Goal: Information Seeking & Learning: Learn about a topic

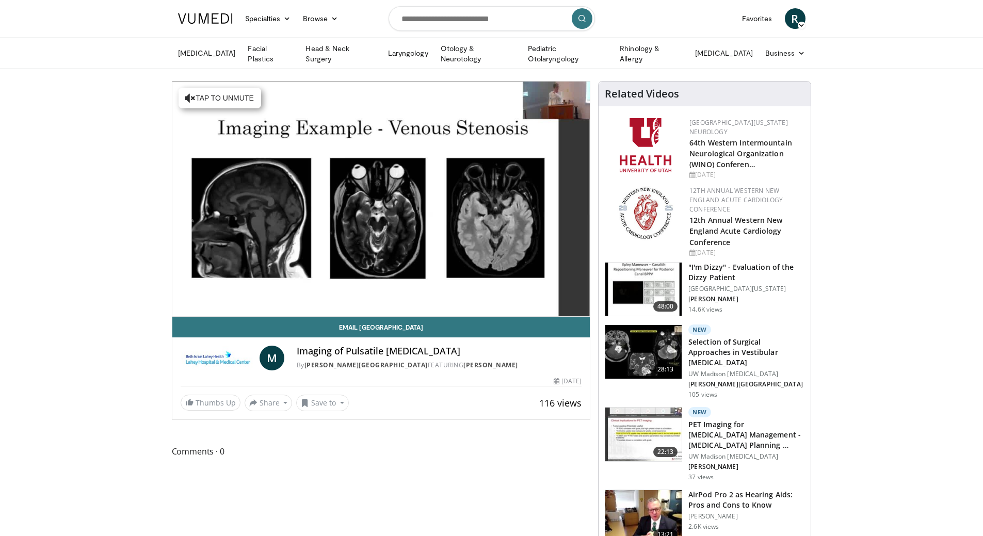
click at [478, 466] on div "Comments 0 Show All Comments" at bounding box center [381, 457] width 419 height 24
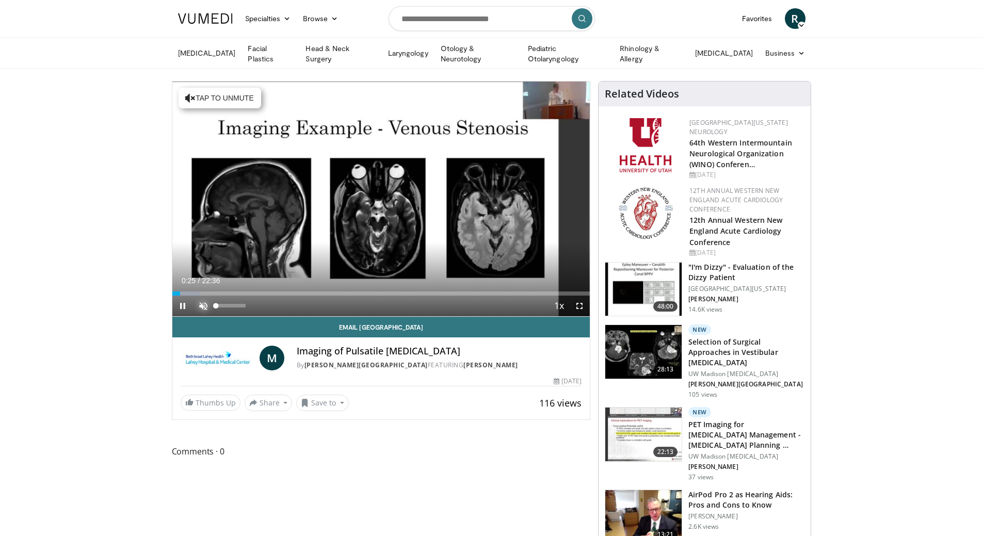
click at [197, 298] on span "Video Player" at bounding box center [203, 306] width 21 height 21
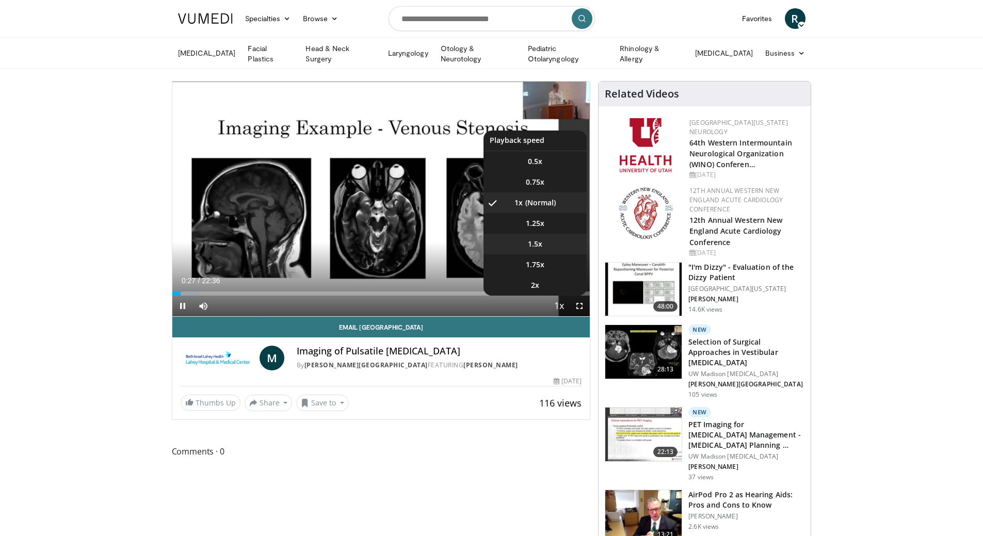
click at [543, 240] on li "1.5x" at bounding box center [535, 244] width 103 height 21
click at [544, 226] on span "1.25x" at bounding box center [535, 223] width 19 height 10
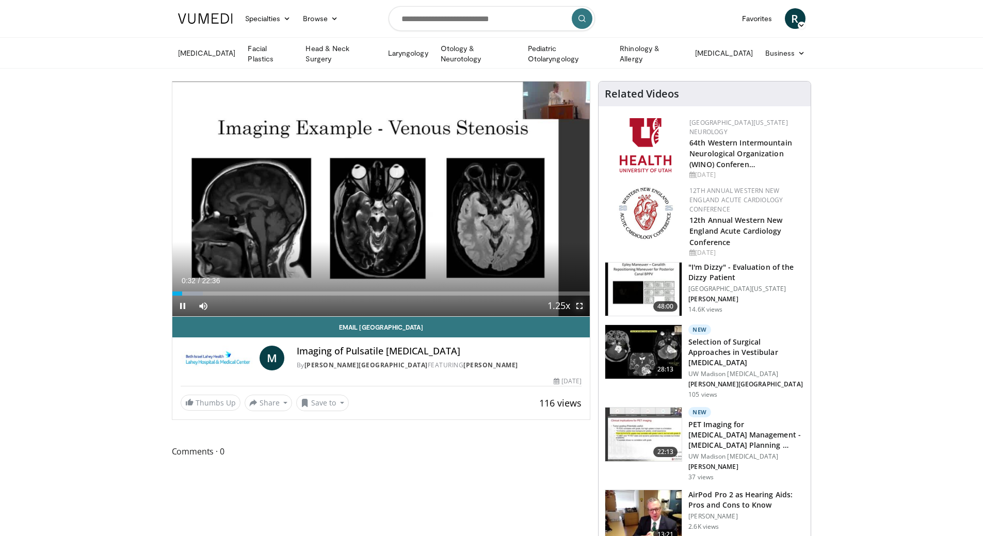
click at [581, 301] on span "Video Player" at bounding box center [579, 306] width 21 height 21
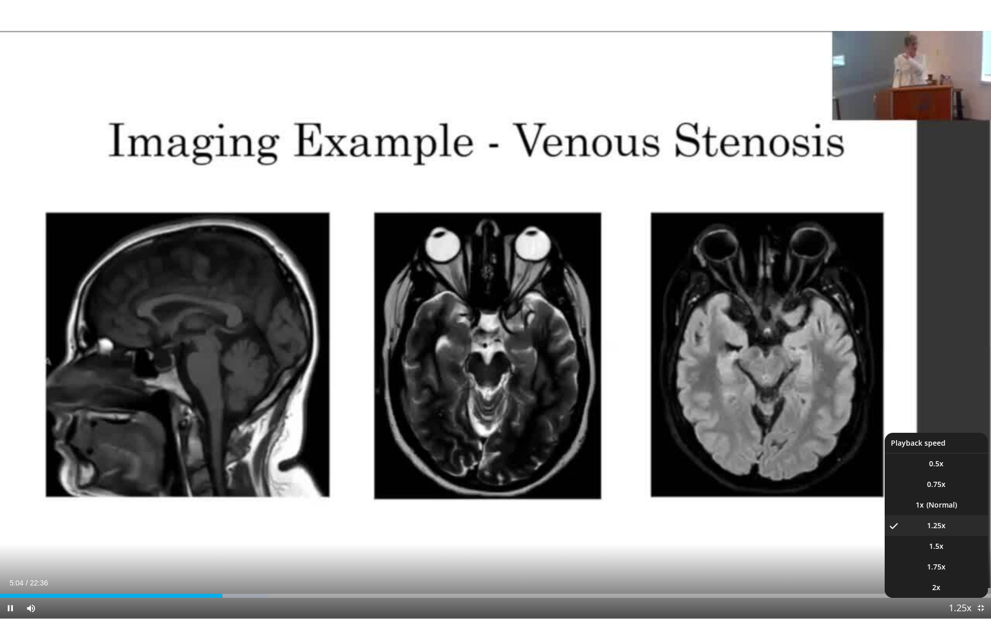
click at [957, 536] on span "Video Player" at bounding box center [960, 609] width 14 height 21
click at [961, 505] on li "1x" at bounding box center [936, 505] width 103 height 21
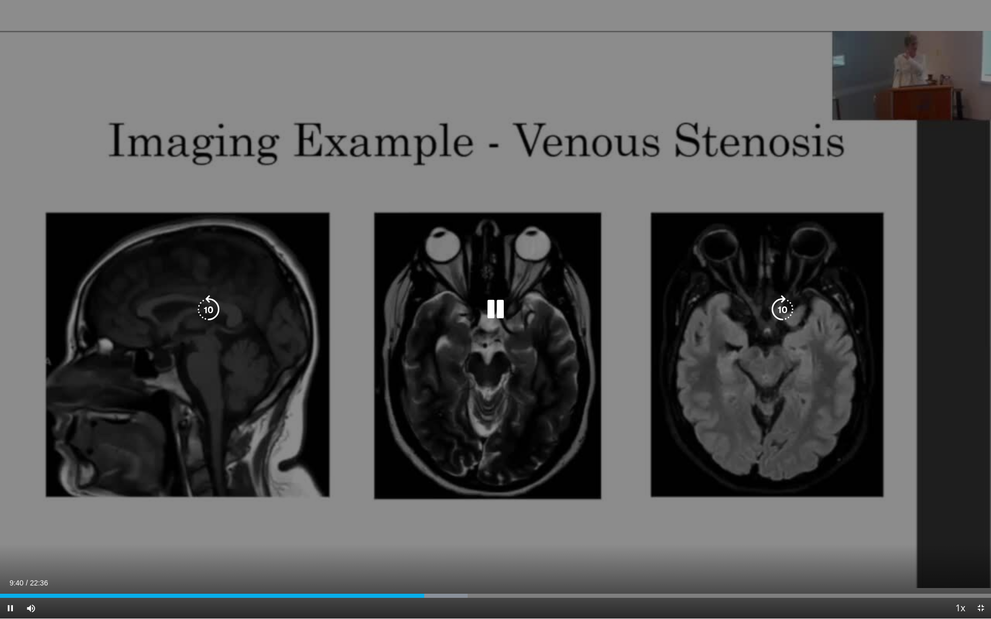
click at [498, 306] on icon "Video Player" at bounding box center [495, 309] width 29 height 29
click at [424, 536] on div "10 seconds Tap to unmute" at bounding box center [495, 309] width 991 height 619
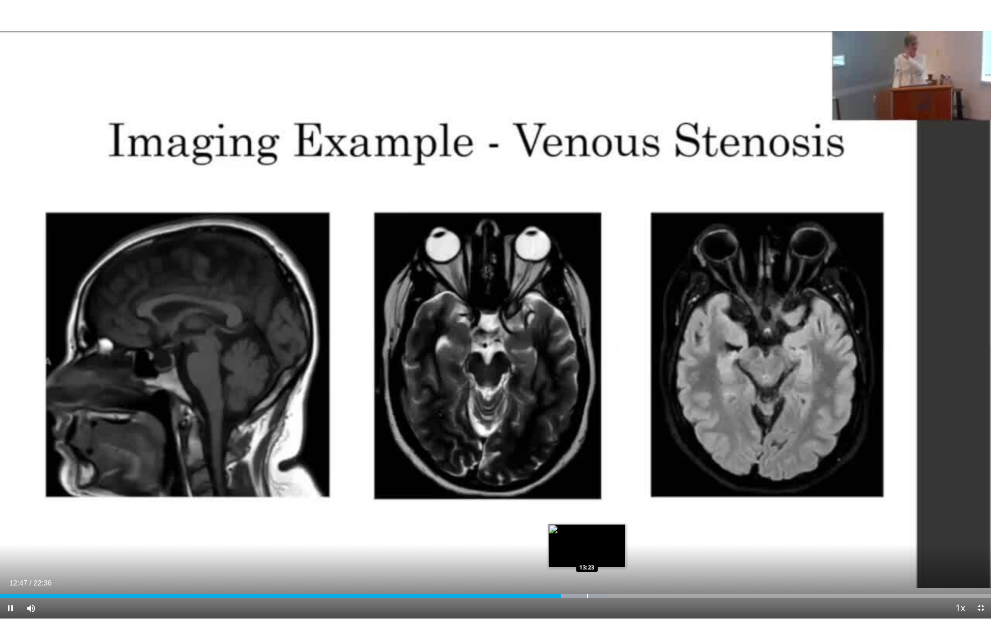
click at [586, 536] on div "Loaded : 61.18% 12:48 13:23" at bounding box center [495, 593] width 991 height 10
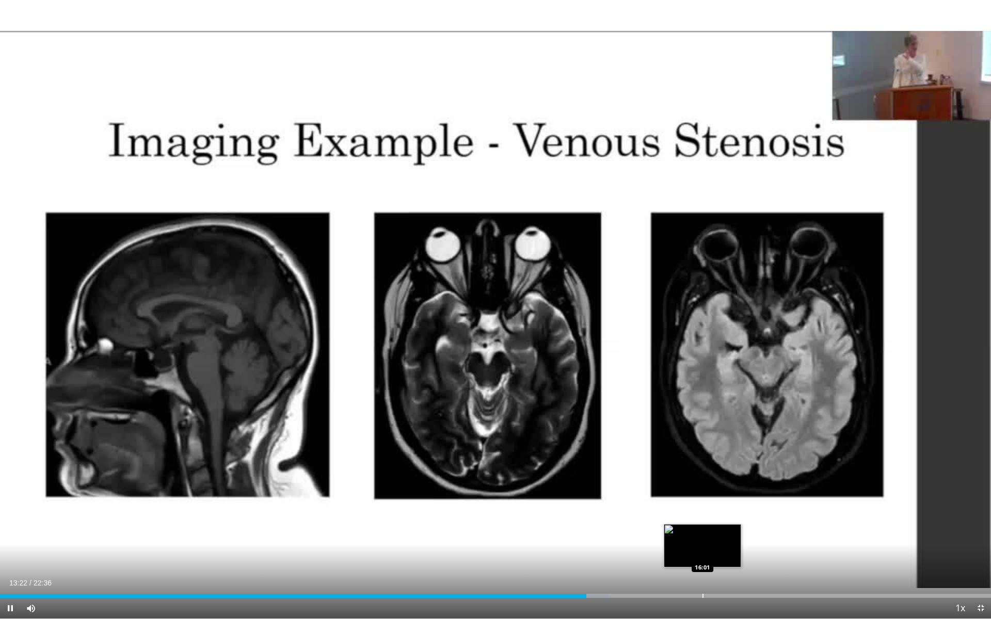
click at [701, 536] on div "Loaded : 61.41% 13:23 16:01" at bounding box center [495, 593] width 991 height 10
click at [727, 536] on div "Loaded : 75.92% 16:08 16:34" at bounding box center [495, 593] width 991 height 10
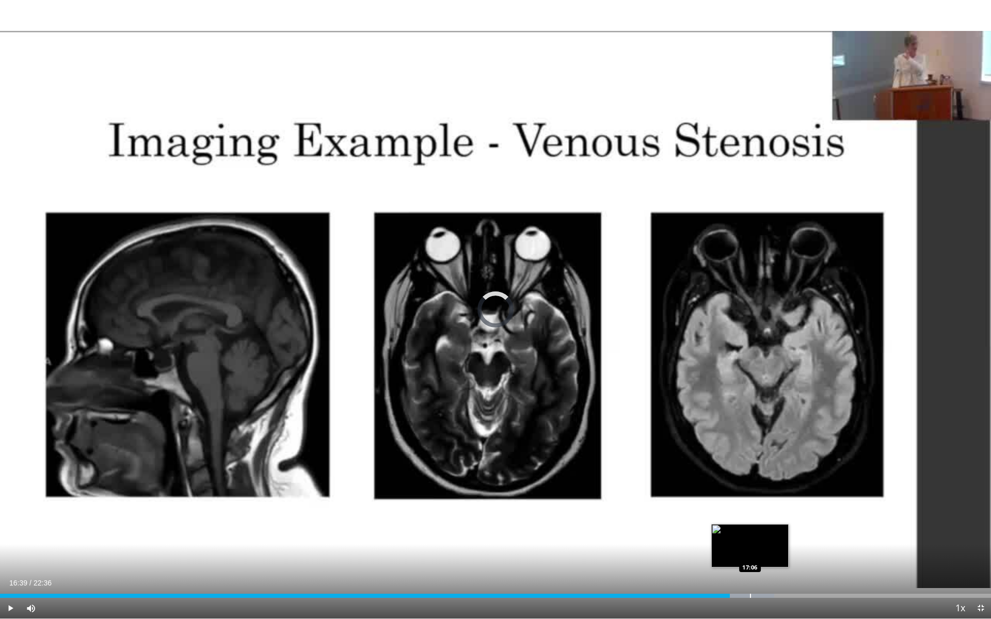
click at [750, 536] on div "Progress Bar" at bounding box center [750, 596] width 1 height 4
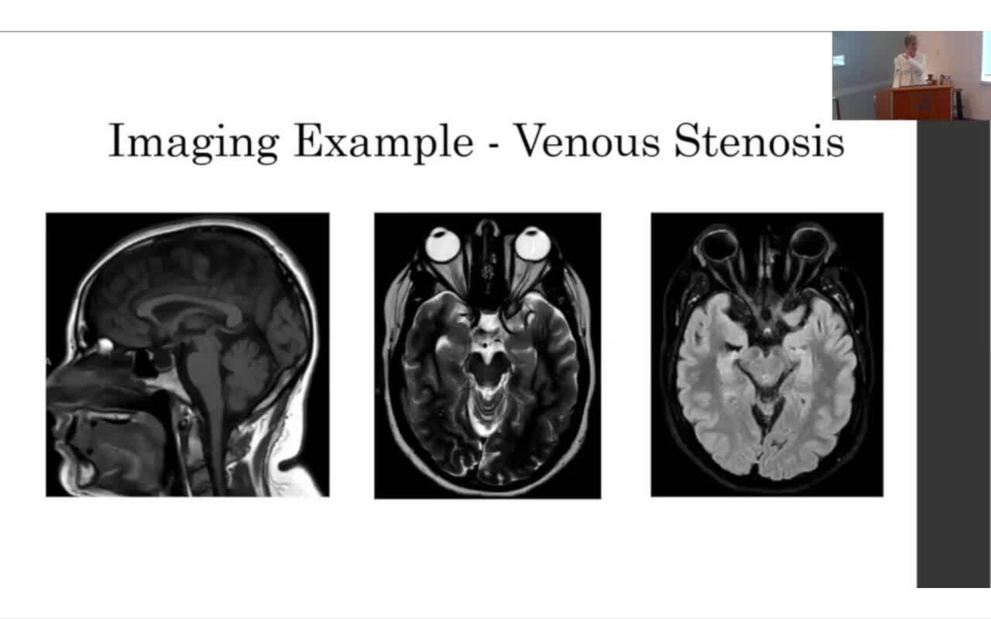
click at [768, 536] on div "10 seconds Tap to unmute" at bounding box center [495, 309] width 991 height 619
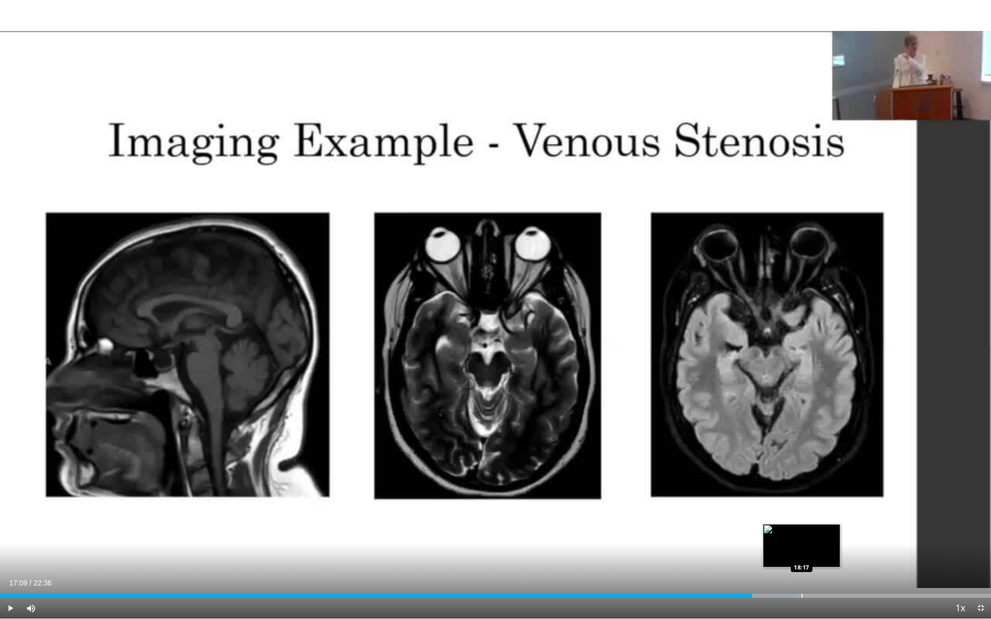
click at [801, 536] on div "Loaded : 80.34% 17:09 18:17" at bounding box center [495, 593] width 991 height 10
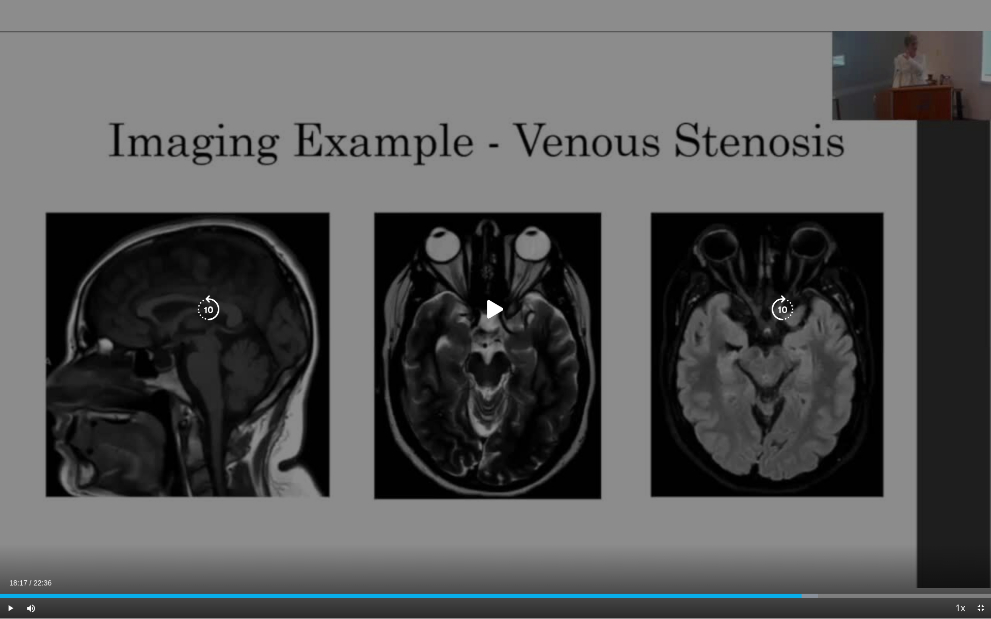
click at [836, 536] on div "10 seconds Tap to unmute" at bounding box center [495, 309] width 991 height 619
click at [499, 313] on icon "Video Player" at bounding box center [495, 309] width 29 height 29
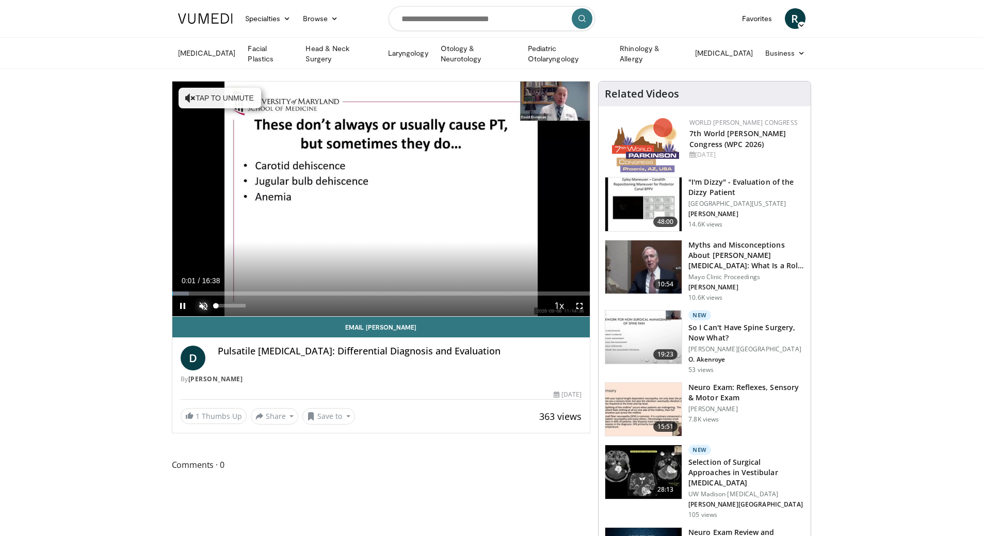
click at [202, 304] on span "Video Player" at bounding box center [203, 306] width 21 height 21
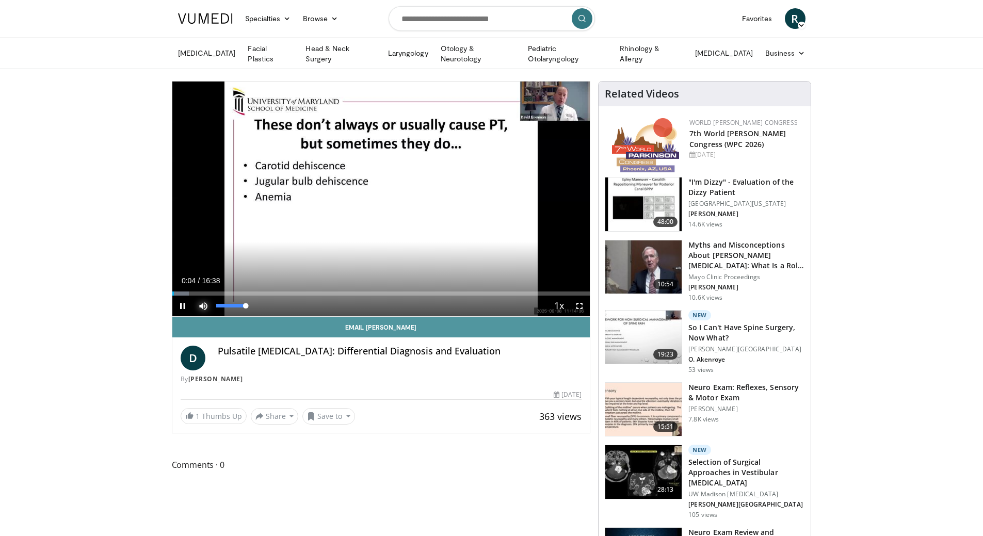
drag, startPoint x: 244, startPoint y: 305, endPoint x: 335, endPoint y: 324, distance: 93.2
click at [329, 323] on div "**********" at bounding box center [381, 257] width 419 height 352
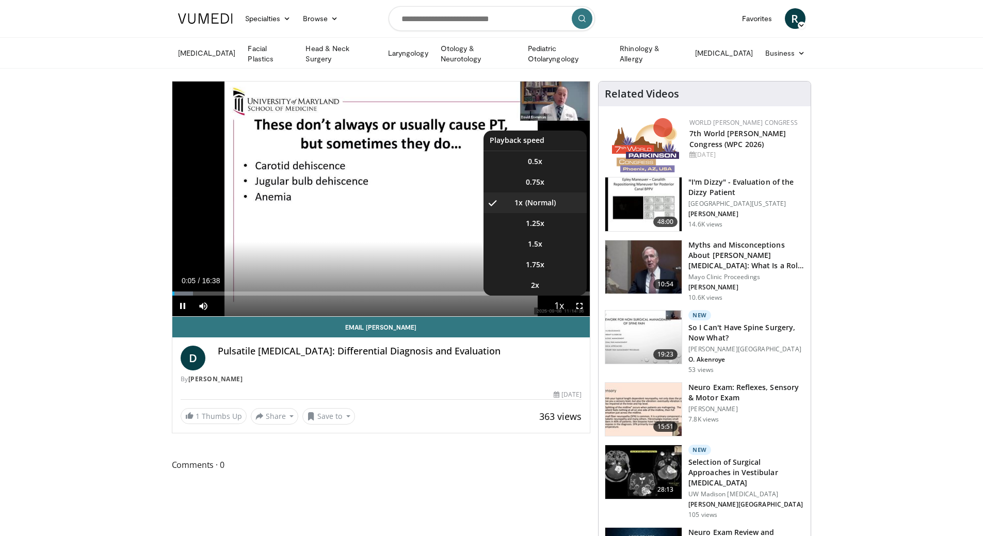
click at [562, 307] on span "Video Player" at bounding box center [559, 306] width 14 height 21
click at [546, 239] on li "1.5x" at bounding box center [535, 244] width 103 height 21
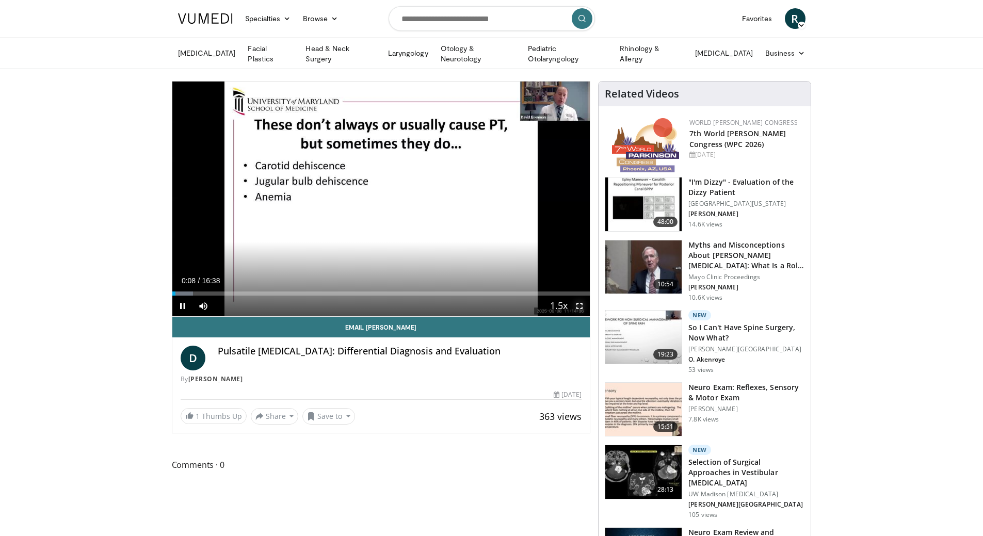
click at [575, 301] on span "Video Player" at bounding box center [579, 306] width 21 height 21
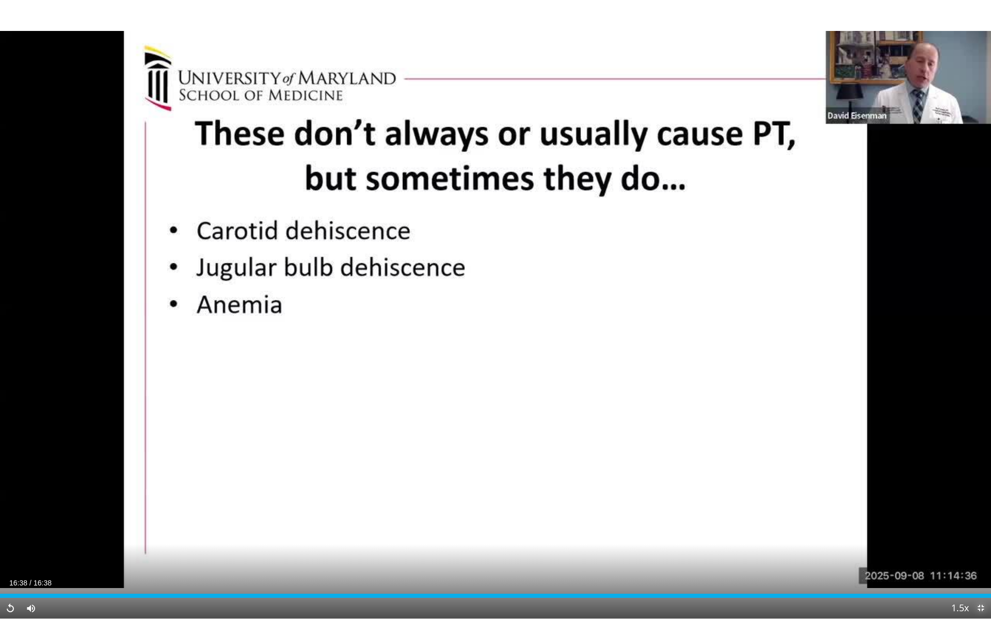
click at [980, 536] on span "Video Player" at bounding box center [980, 608] width 21 height 21
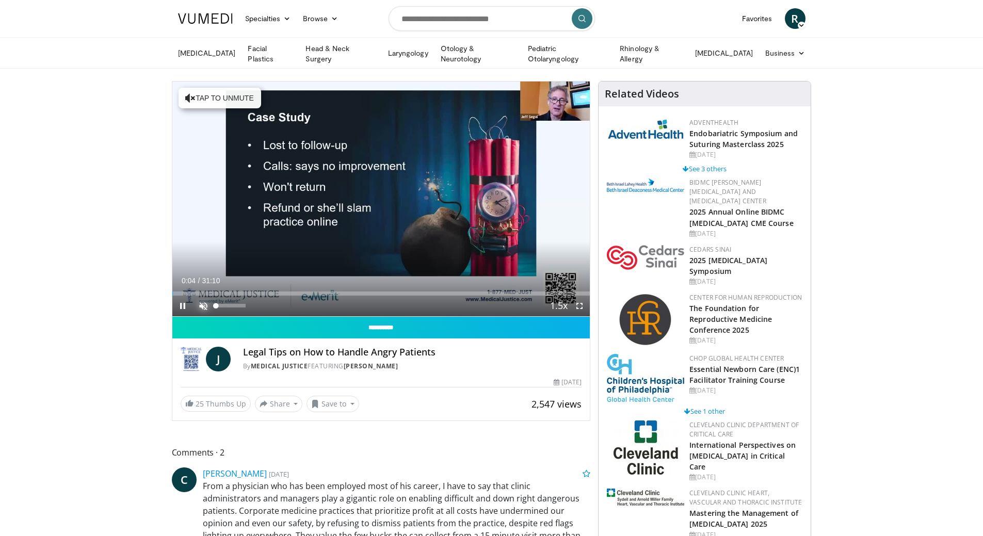
click at [205, 304] on span "Video Player" at bounding box center [203, 306] width 21 height 21
click at [577, 303] on span "Video Player" at bounding box center [579, 306] width 21 height 21
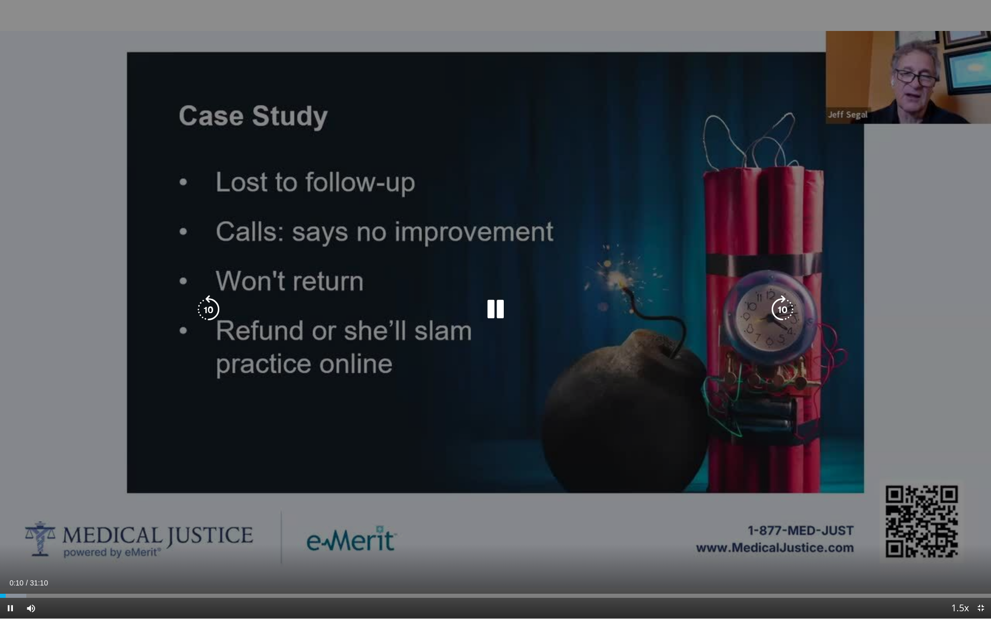
click at [789, 308] on icon "Video Player" at bounding box center [782, 309] width 29 height 29
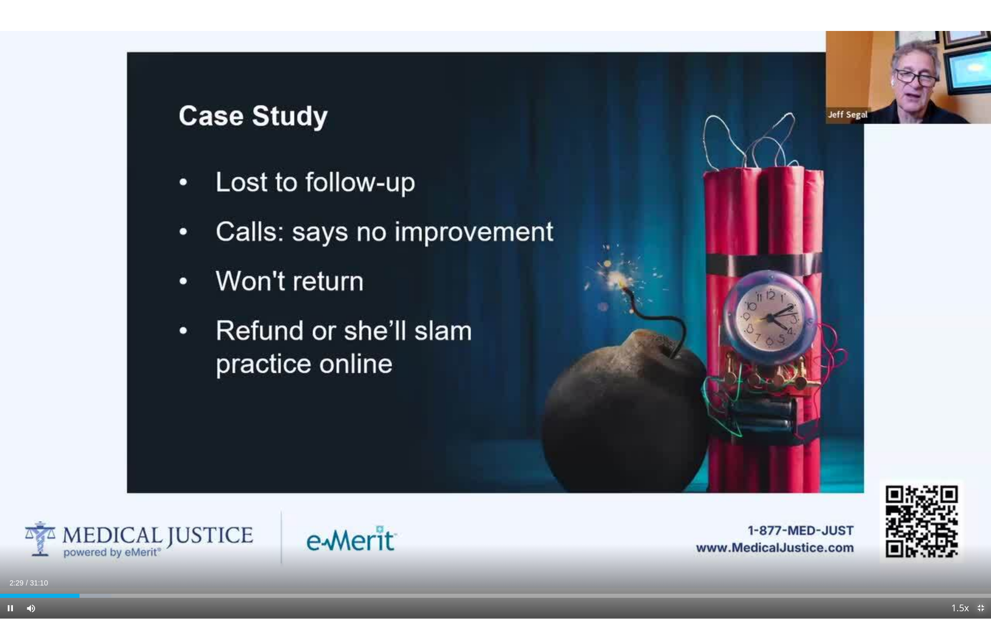
click at [982, 536] on span "Video Player" at bounding box center [980, 608] width 21 height 21
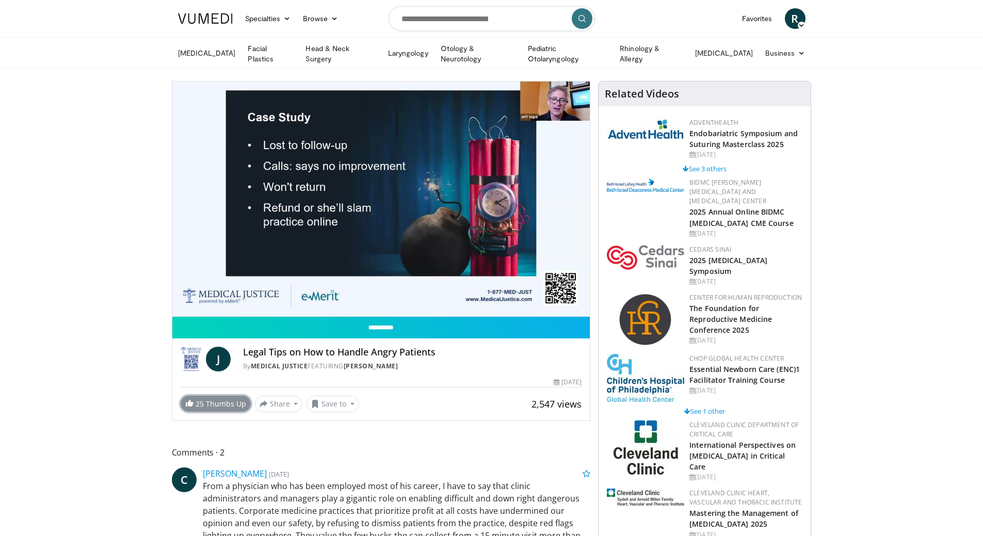
click at [184, 399] on link "25 Thumbs Up" at bounding box center [216, 404] width 70 height 16
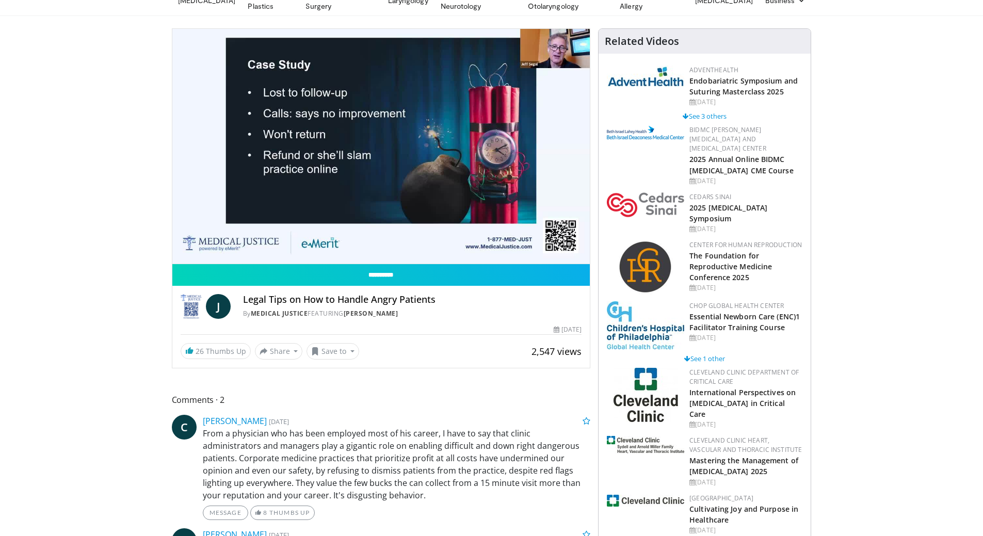
scroll to position [52, 0]
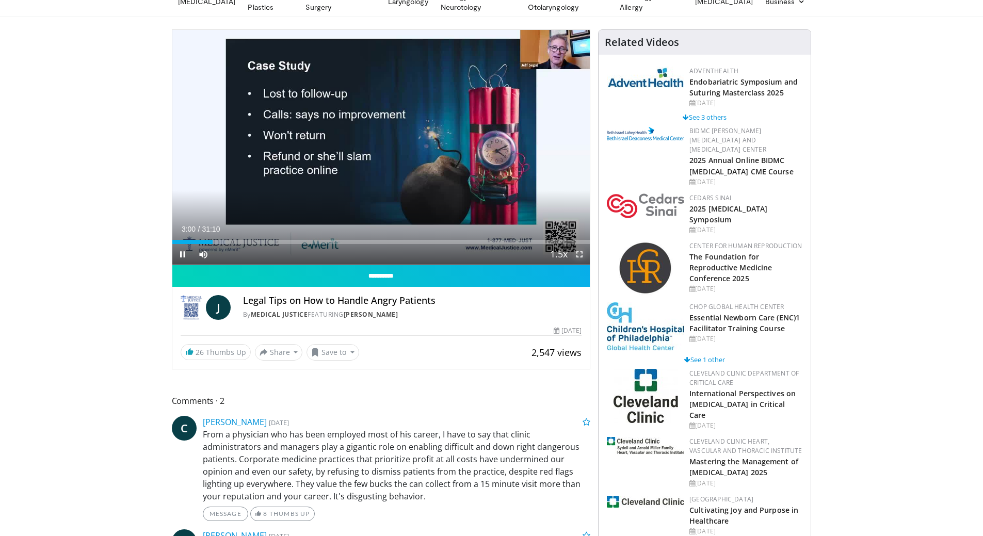
click at [580, 250] on span "Video Player" at bounding box center [579, 254] width 21 height 21
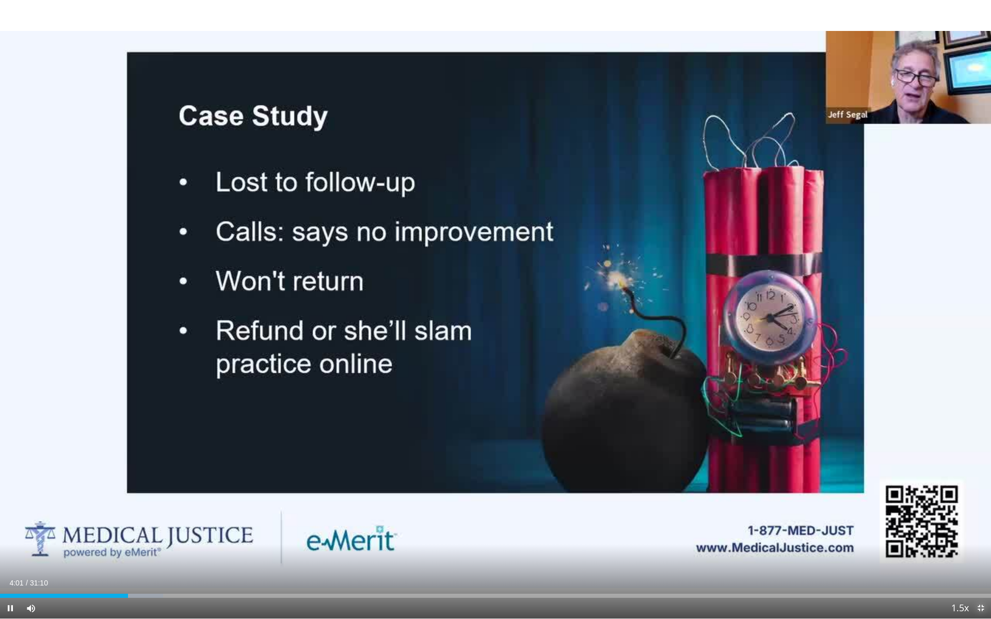
click at [976, 536] on span "Video Player" at bounding box center [980, 608] width 21 height 21
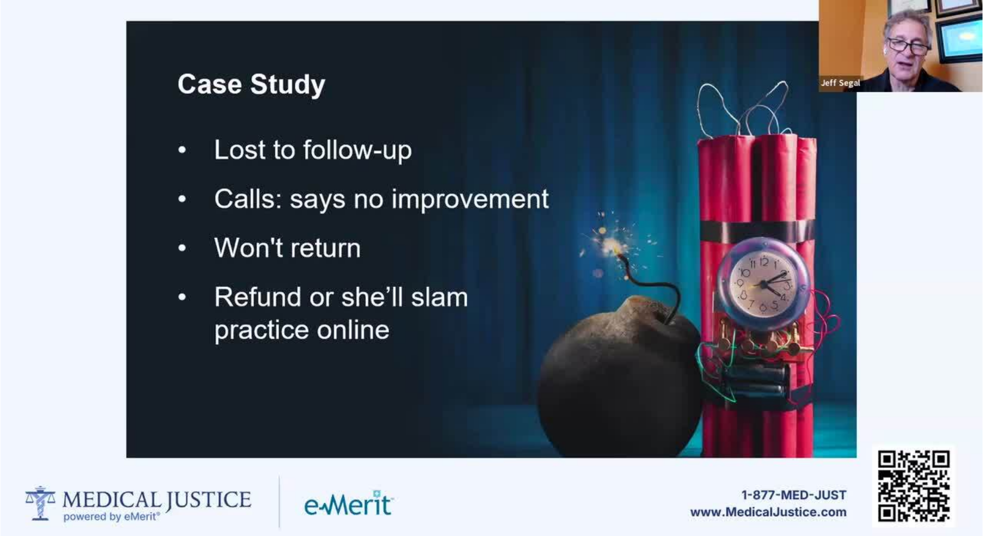
scroll to position [0, 0]
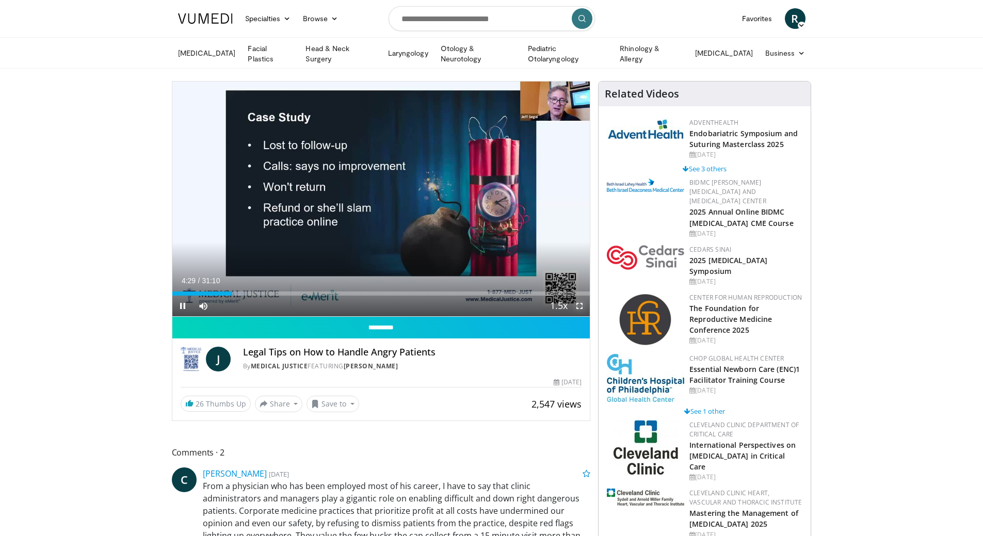
click at [585, 304] on span "Video Player" at bounding box center [579, 306] width 21 height 21
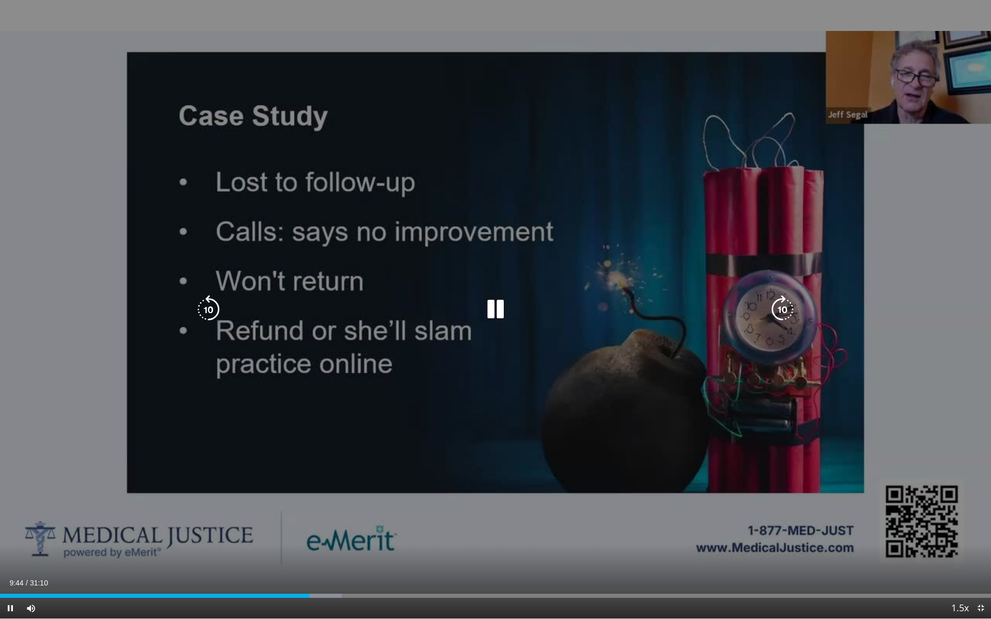
click at [491, 306] on icon "Video Player" at bounding box center [495, 309] width 29 height 29
click at [502, 311] on icon "Video Player" at bounding box center [495, 309] width 29 height 29
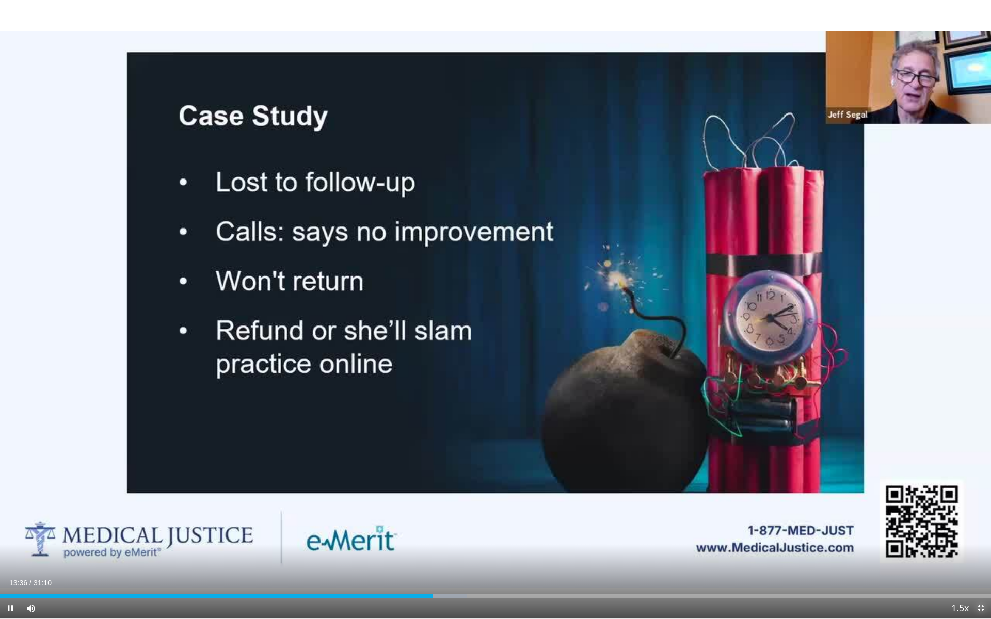
click at [976, 536] on span "Video Player" at bounding box center [980, 608] width 21 height 21
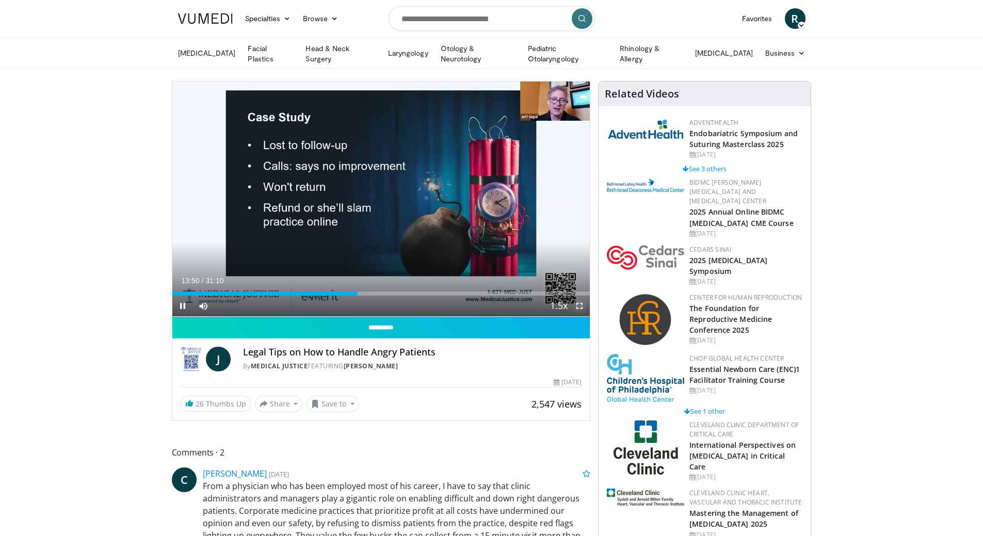
click at [577, 307] on span "Video Player" at bounding box center [579, 306] width 21 height 21
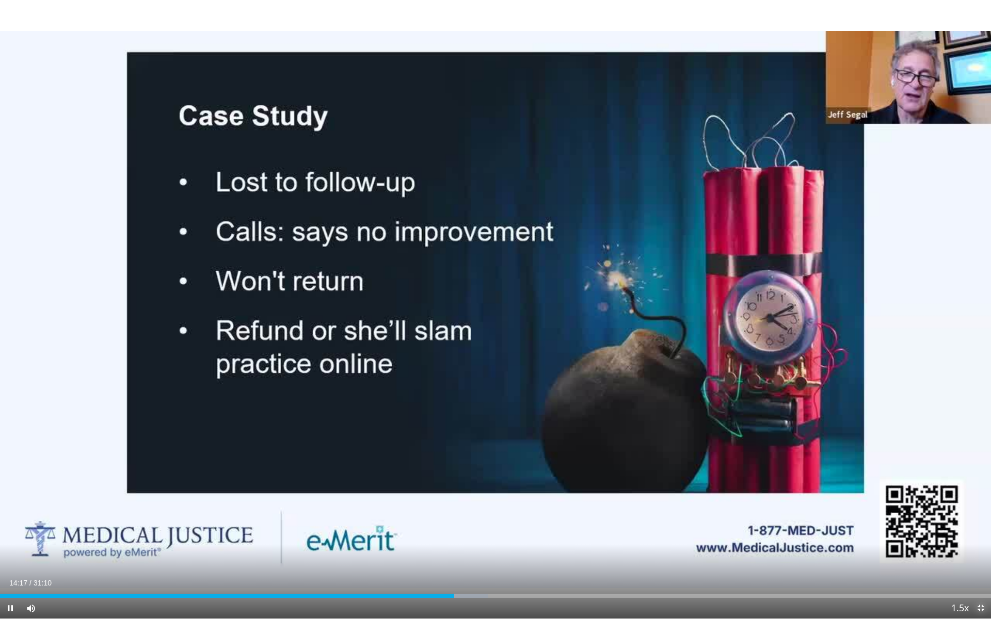
click at [982, 536] on span "Video Player" at bounding box center [980, 608] width 21 height 21
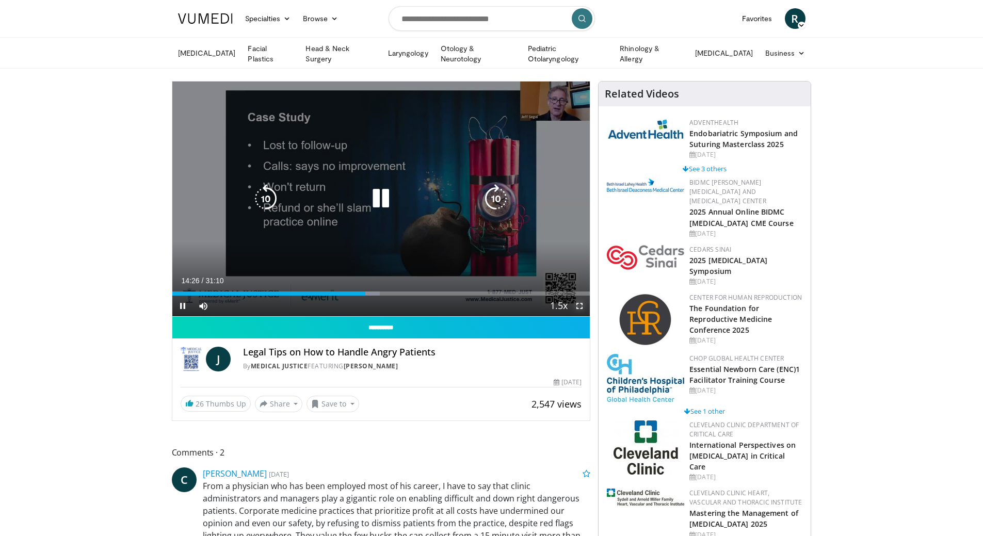
drag, startPoint x: 585, startPoint y: 307, endPoint x: 585, endPoint y: 369, distance: 62.4
click at [585, 307] on span "Video Player" at bounding box center [579, 306] width 21 height 21
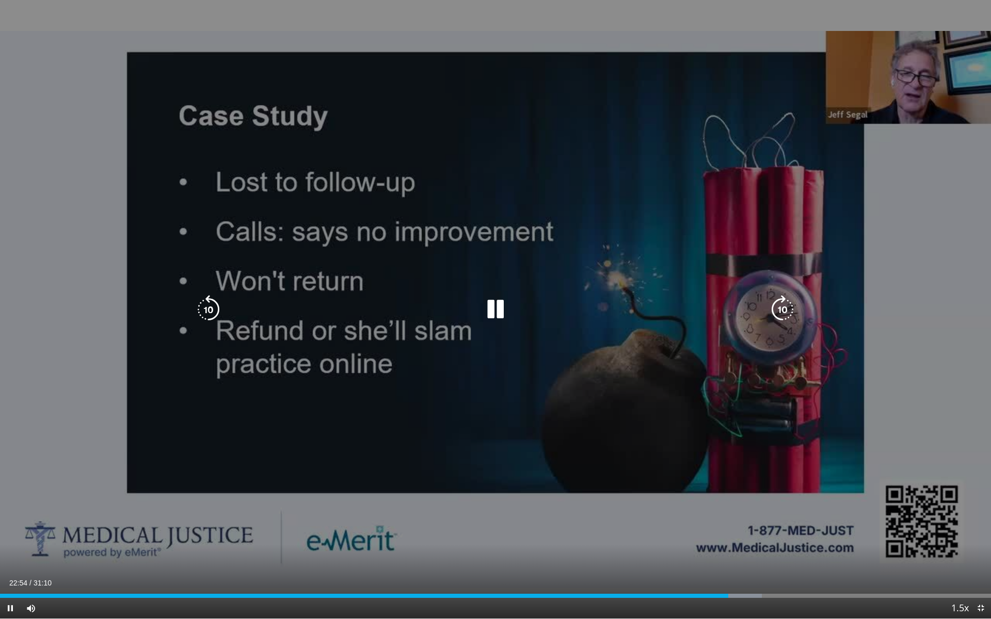
click at [782, 307] on icon "Video Player" at bounding box center [782, 309] width 29 height 29
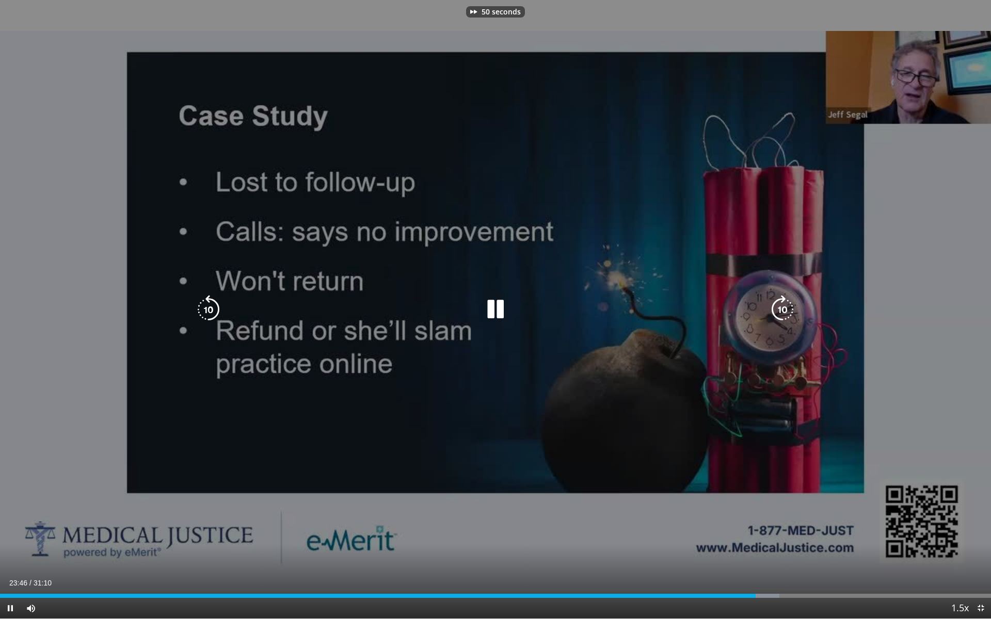
click at [782, 307] on icon "Video Player" at bounding box center [782, 309] width 29 height 29
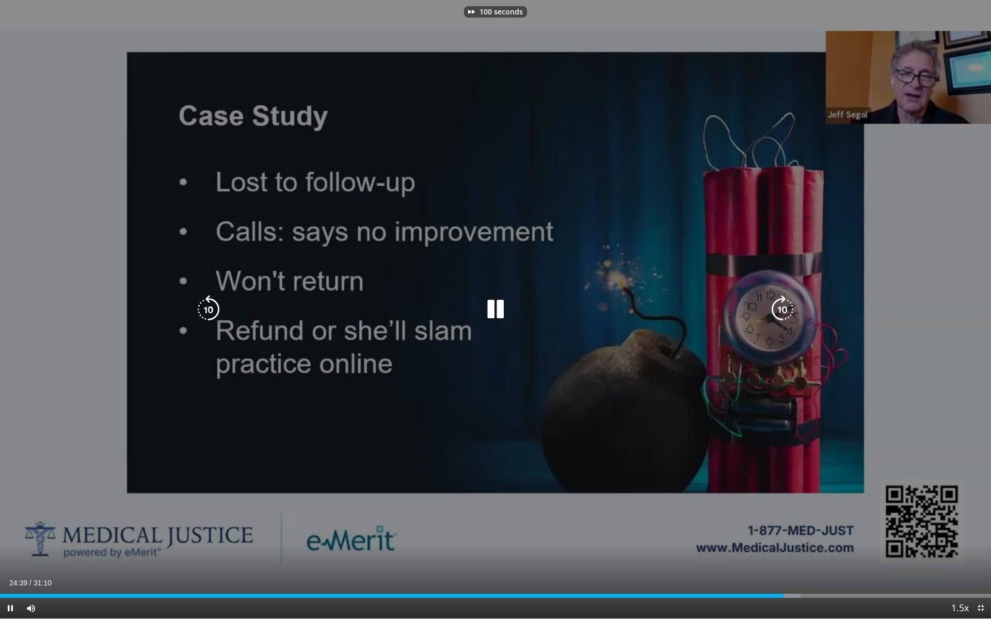
click at [782, 307] on icon "Video Player" at bounding box center [782, 309] width 29 height 29
click at [495, 303] on icon "Video Player" at bounding box center [495, 309] width 29 height 29
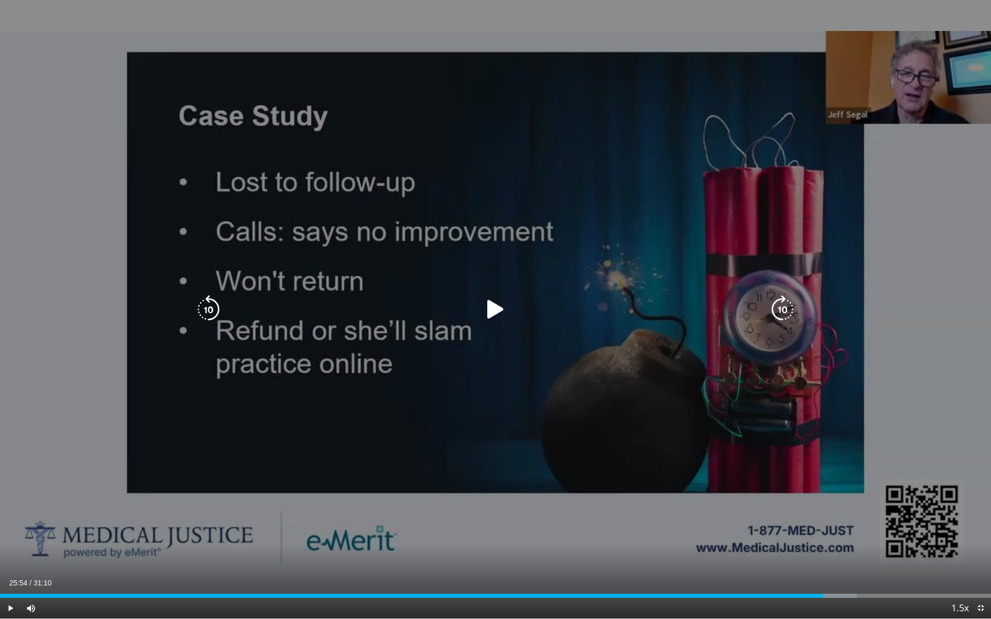
click at [490, 307] on icon "Video Player" at bounding box center [495, 309] width 29 height 29
click at [499, 310] on icon "Video Player" at bounding box center [495, 309] width 29 height 29
click at [511, 318] on div "Video Player" at bounding box center [495, 309] width 595 height 21
click at [501, 313] on icon "Video Player" at bounding box center [495, 309] width 29 height 29
click at [776, 310] on icon "Video Player" at bounding box center [782, 309] width 29 height 29
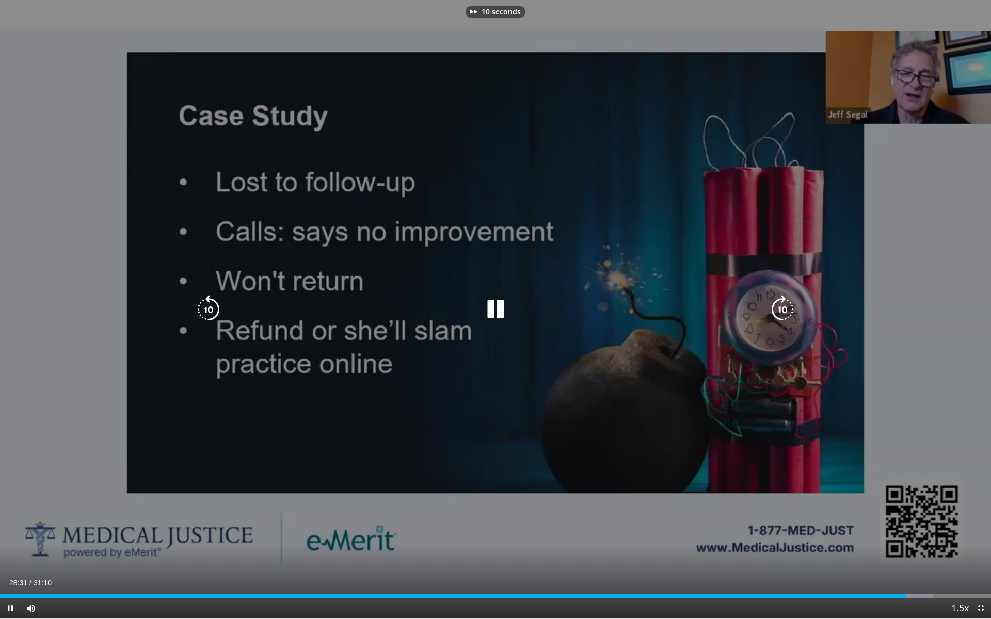
click at [776, 310] on icon "Video Player" at bounding box center [782, 309] width 29 height 29
click at [787, 310] on icon "Video Player" at bounding box center [782, 309] width 29 height 29
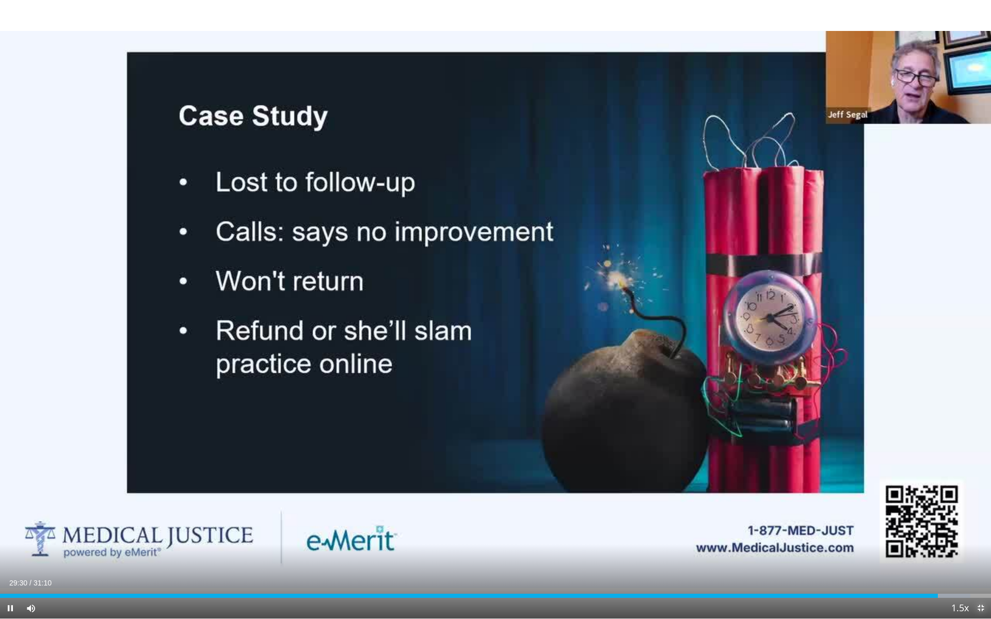
click at [979, 536] on span "Video Player" at bounding box center [980, 608] width 21 height 21
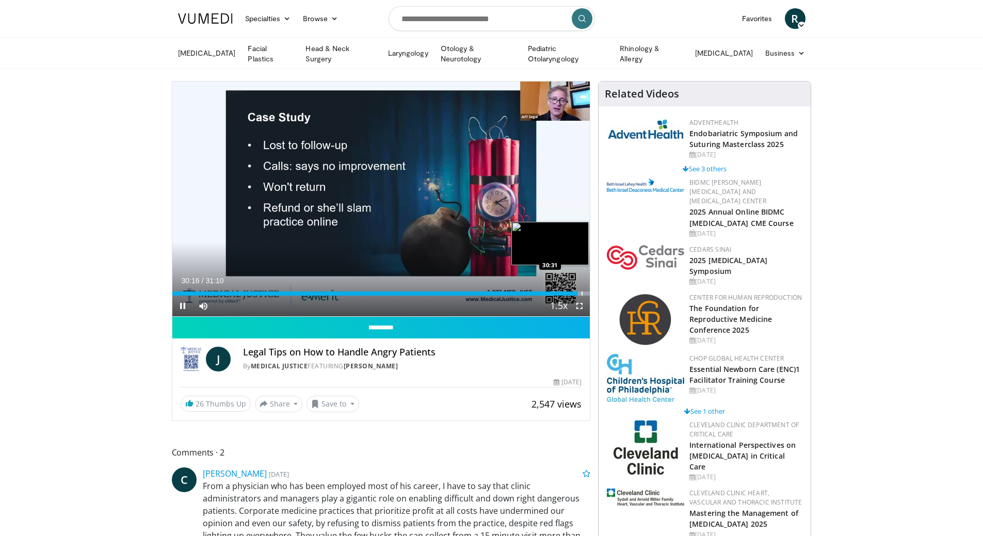
click at [582, 292] on div "Progress Bar" at bounding box center [582, 294] width 1 height 4
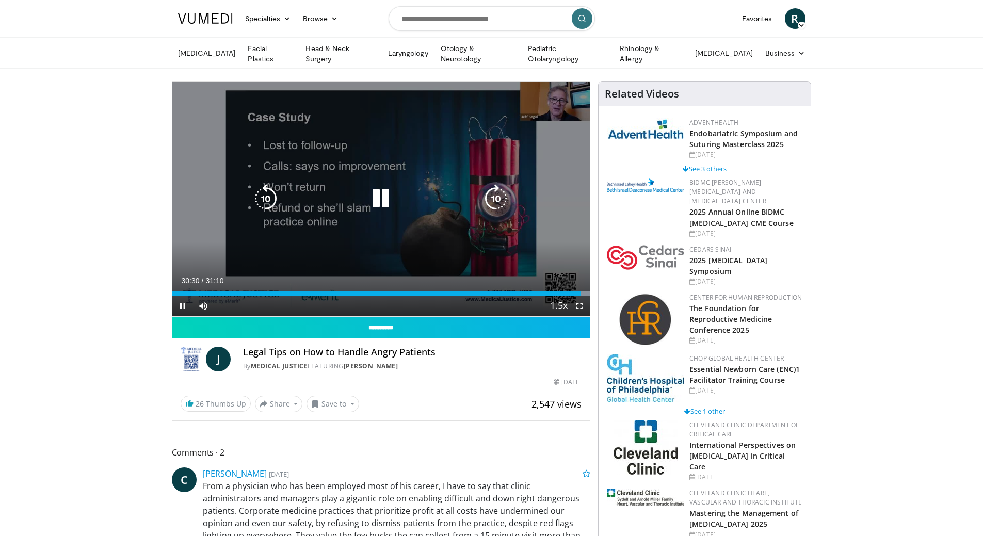
click at [379, 187] on icon "Video Player" at bounding box center [380, 198] width 29 height 29
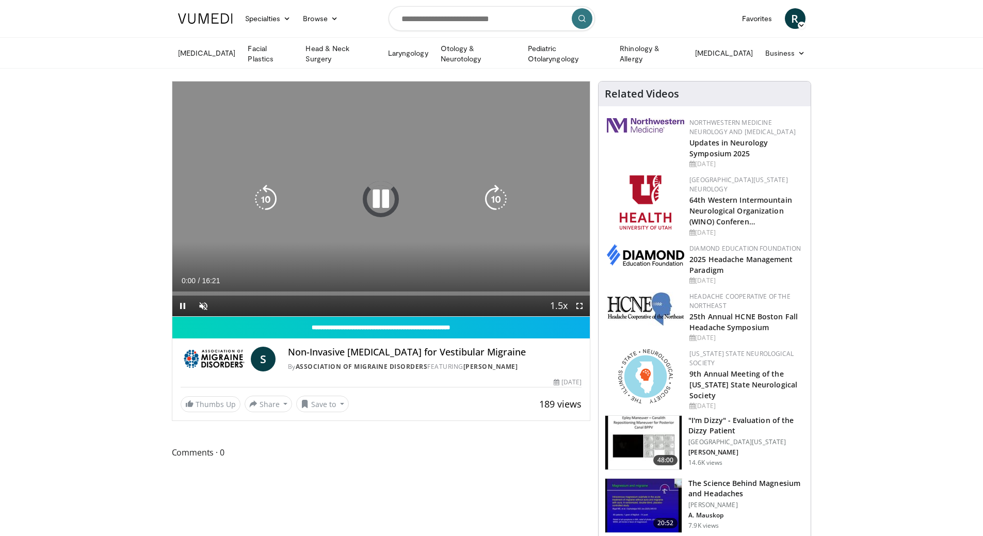
click at [382, 195] on icon "Video Player" at bounding box center [380, 199] width 29 height 29
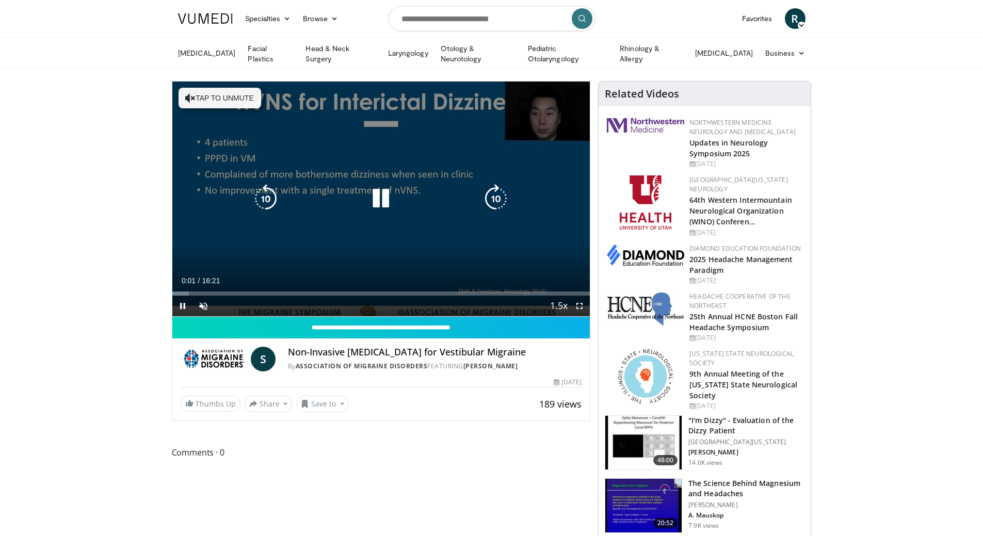
click at [382, 195] on icon "Video Player" at bounding box center [380, 198] width 29 height 29
click at [379, 195] on icon "Video Player" at bounding box center [380, 198] width 29 height 29
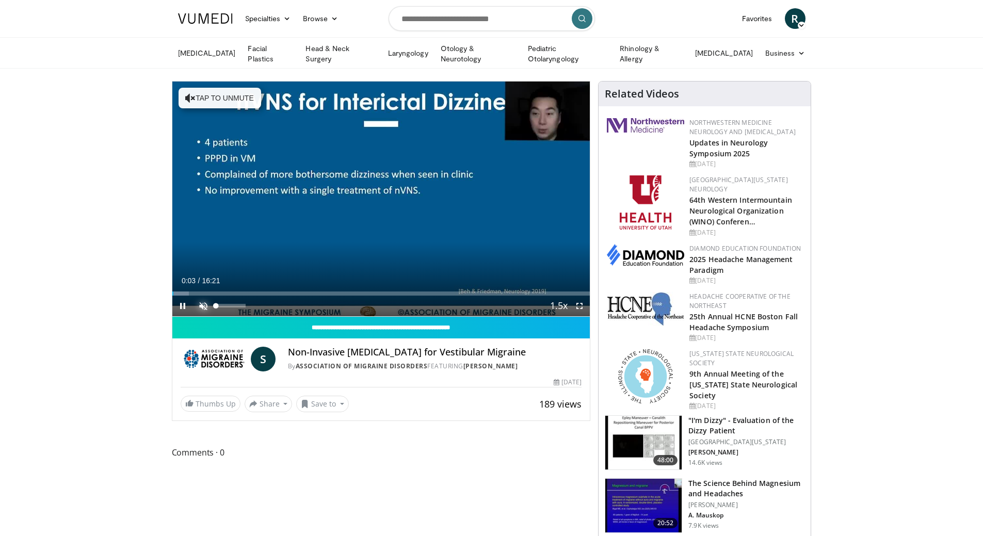
click at [202, 299] on span "Video Player" at bounding box center [203, 306] width 21 height 21
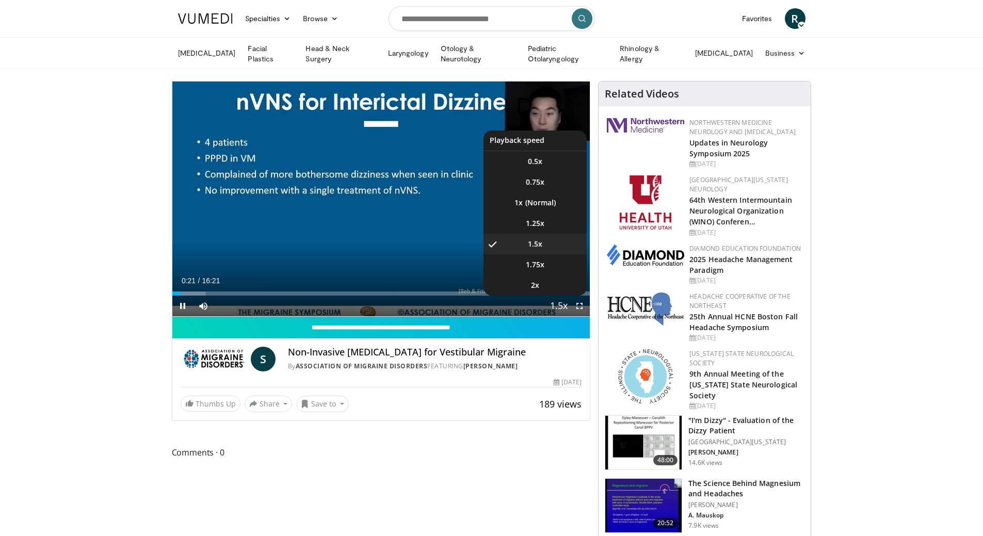
click at [554, 304] on span "Video Player" at bounding box center [559, 306] width 14 height 21
click at [531, 227] on li "1.25x" at bounding box center [535, 223] width 103 height 21
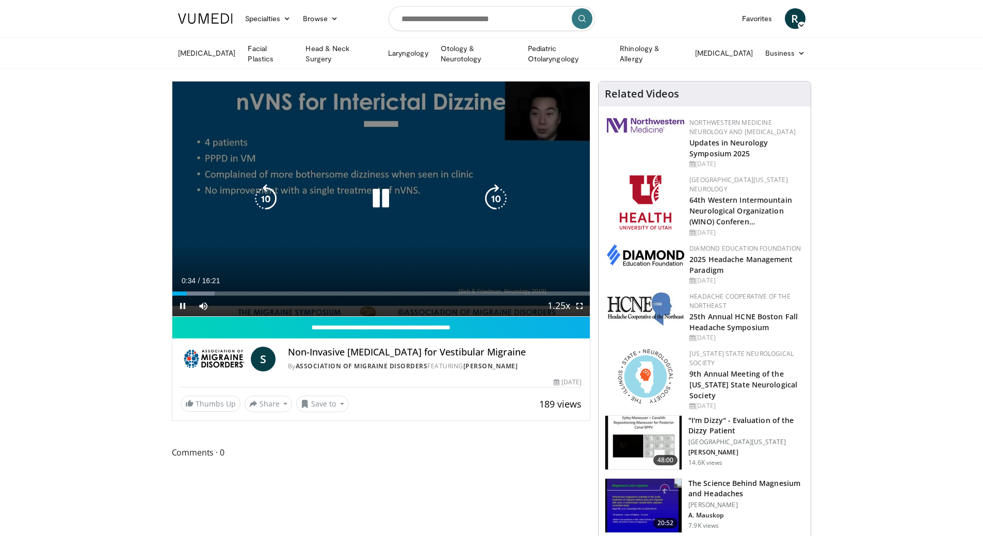
click at [383, 200] on icon "Video Player" at bounding box center [380, 198] width 29 height 29
click at [377, 194] on icon "Video Player" at bounding box center [380, 198] width 29 height 29
click at [483, 196] on icon "Video Player" at bounding box center [496, 198] width 29 height 29
click at [494, 198] on icon "Video Player" at bounding box center [496, 198] width 29 height 29
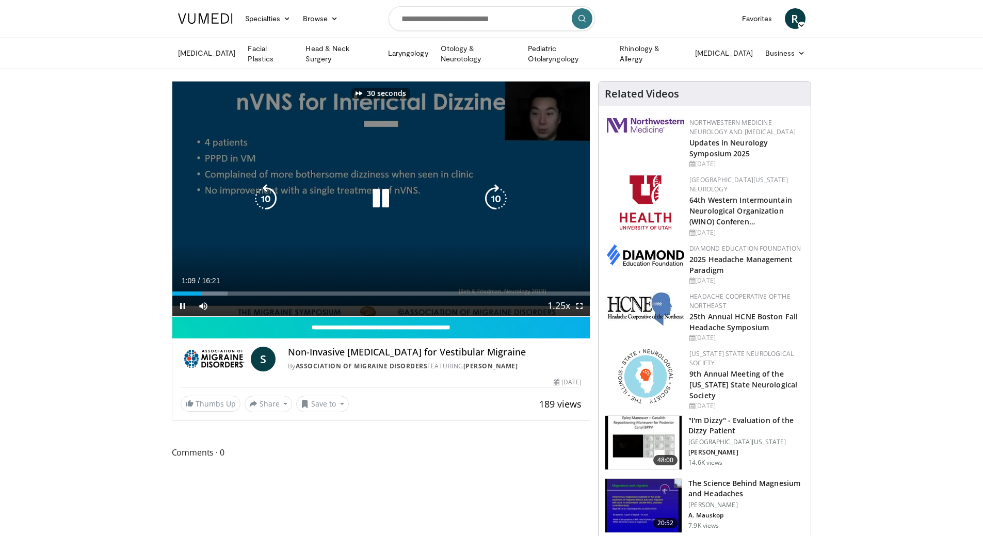
click at [494, 198] on icon "Video Player" at bounding box center [496, 198] width 29 height 29
click at [379, 190] on icon "Video Player" at bounding box center [380, 198] width 29 height 29
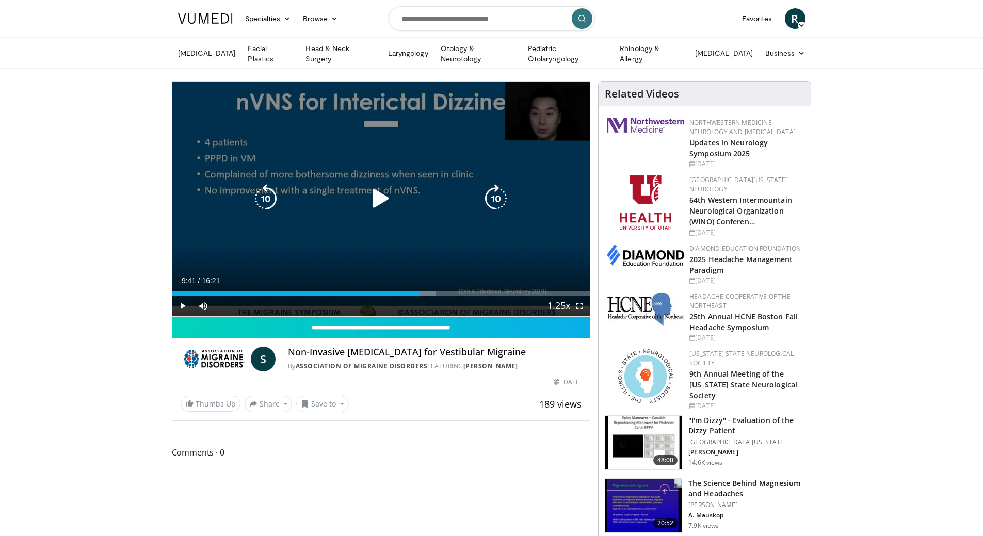
click at [377, 185] on icon "Video Player" at bounding box center [380, 198] width 29 height 29
click at [496, 198] on icon "Video Player" at bounding box center [496, 198] width 29 height 29
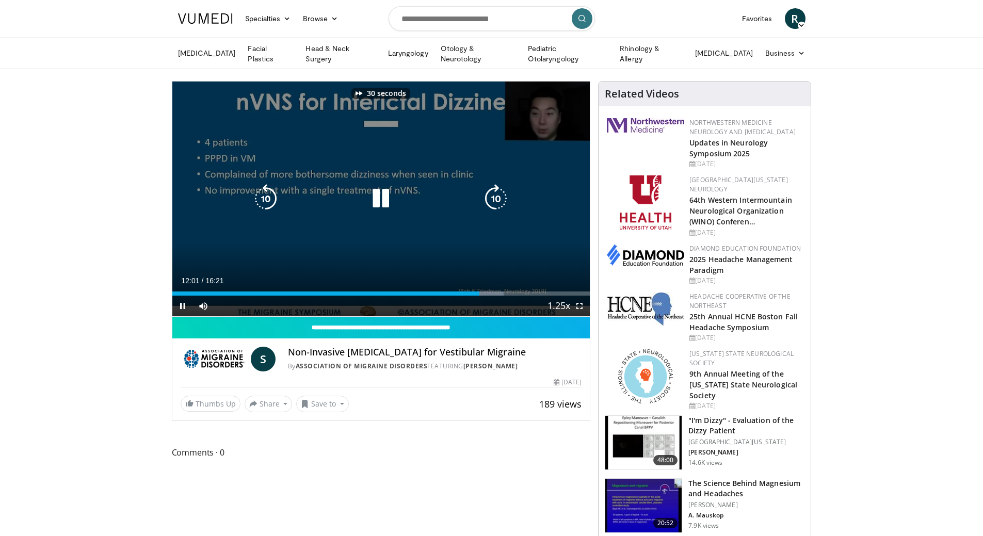
click at [496, 198] on icon "Video Player" at bounding box center [496, 198] width 29 height 29
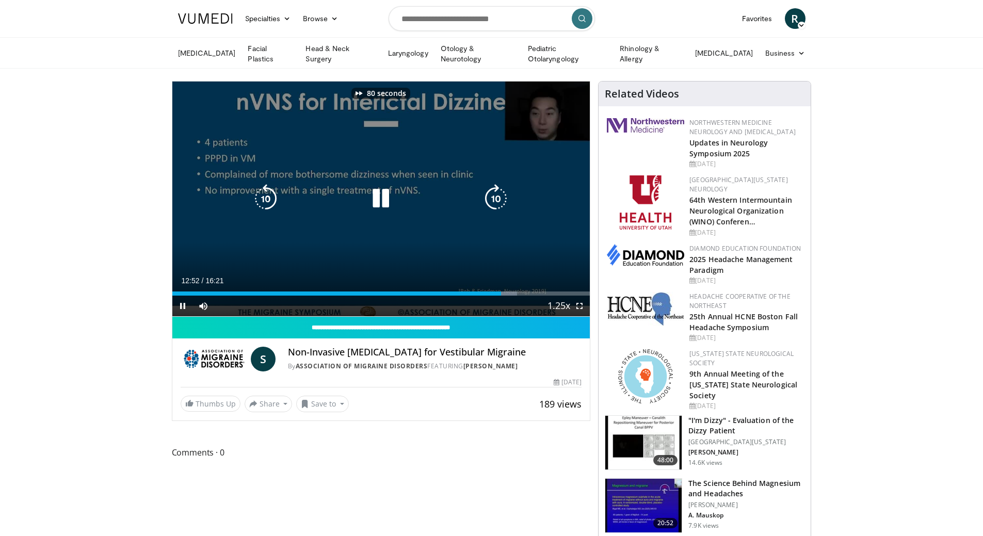
click at [496, 198] on icon "Video Player" at bounding box center [496, 198] width 29 height 29
click at [493, 193] on icon "Video Player" at bounding box center [496, 198] width 29 height 29
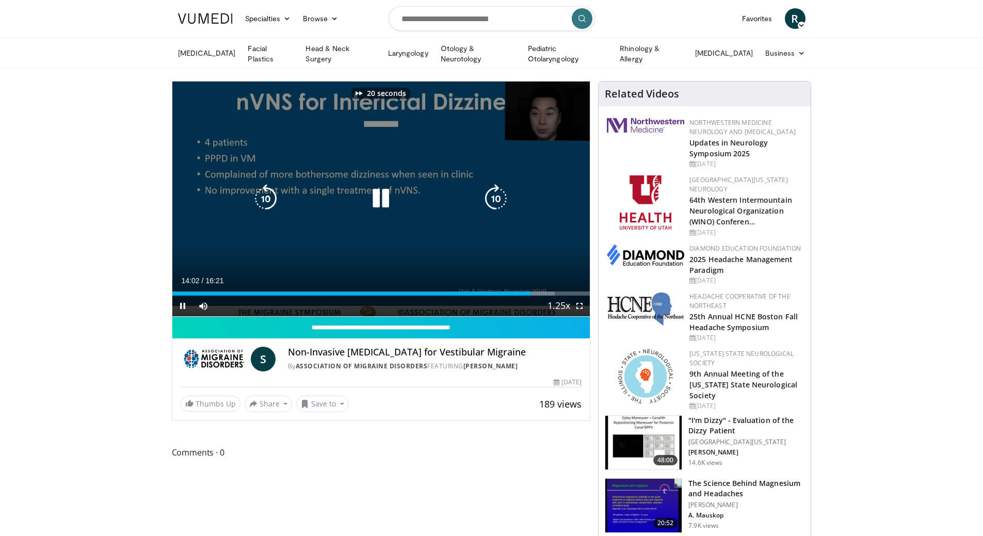
click at [493, 193] on icon "Video Player" at bounding box center [496, 198] width 29 height 29
click at [394, 193] on icon "Video Player" at bounding box center [380, 198] width 29 height 29
